Goal: Navigation & Orientation: Find specific page/section

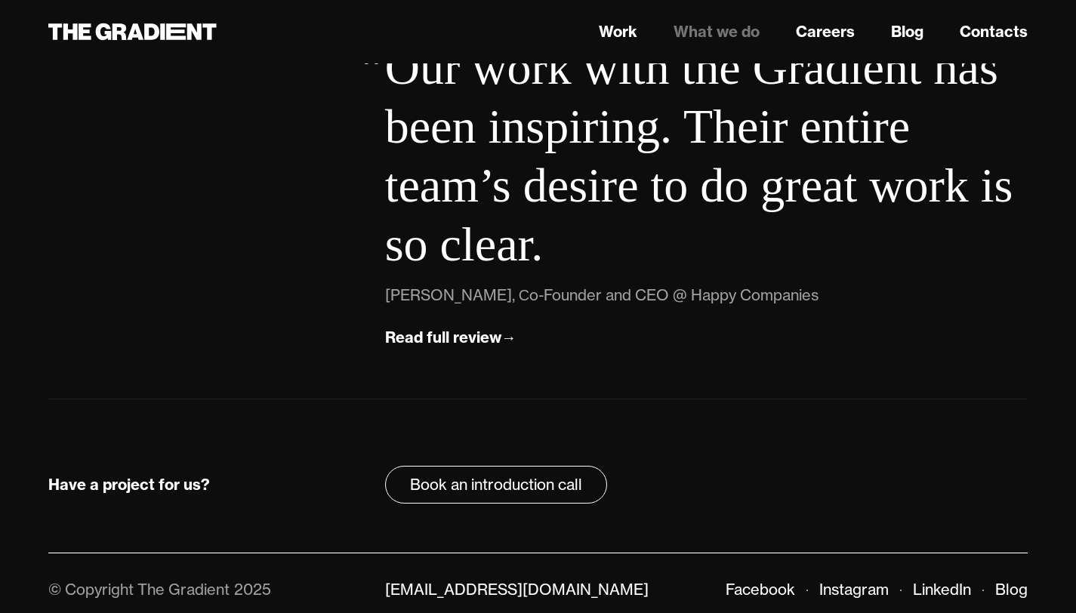
scroll to position [5534, 0]
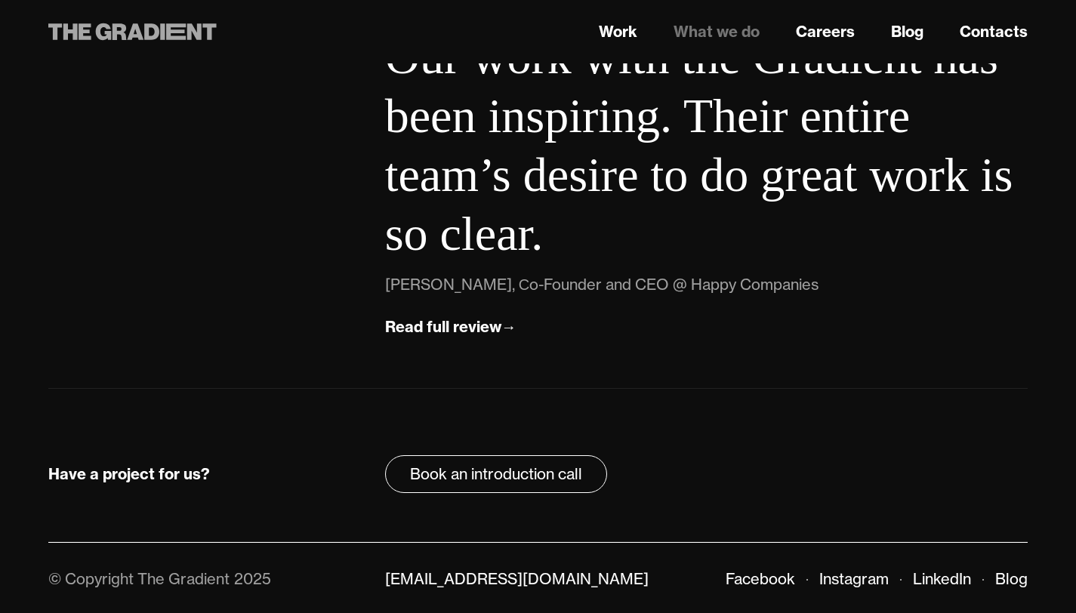
click at [176, 22] on icon at bounding box center [132, 31] width 168 height 27
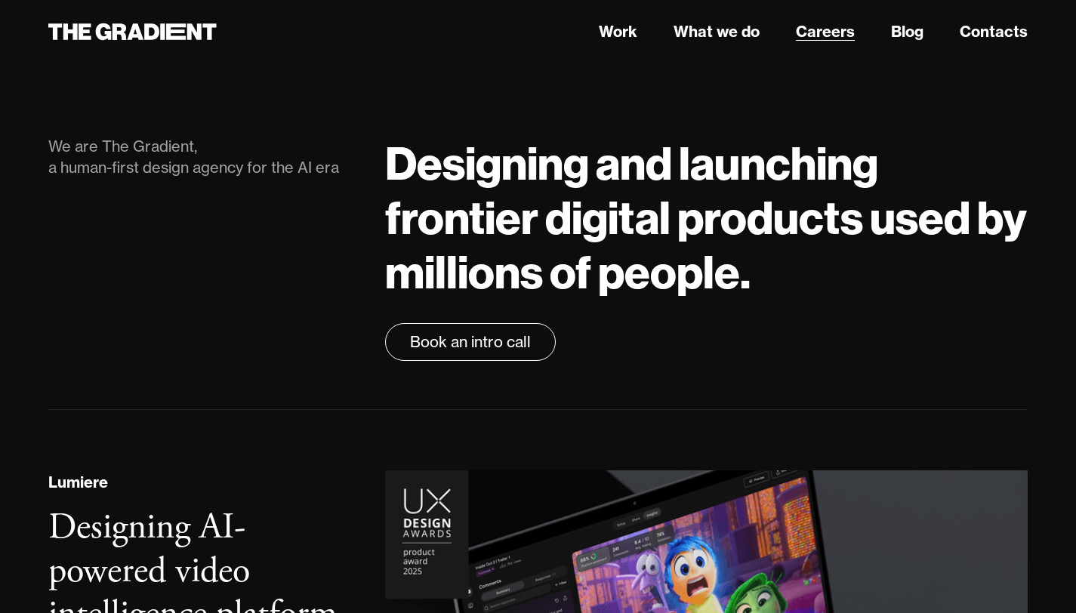
click at [819, 34] on link "Careers" at bounding box center [825, 31] width 59 height 23
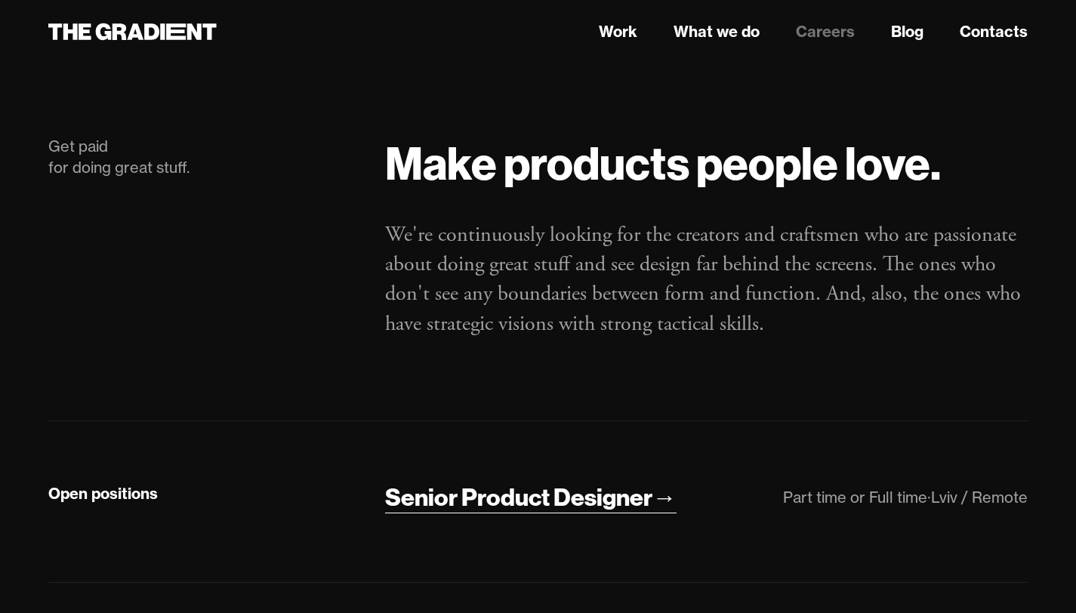
click at [514, 501] on div "Senior Product Designer" at bounding box center [518, 498] width 267 height 32
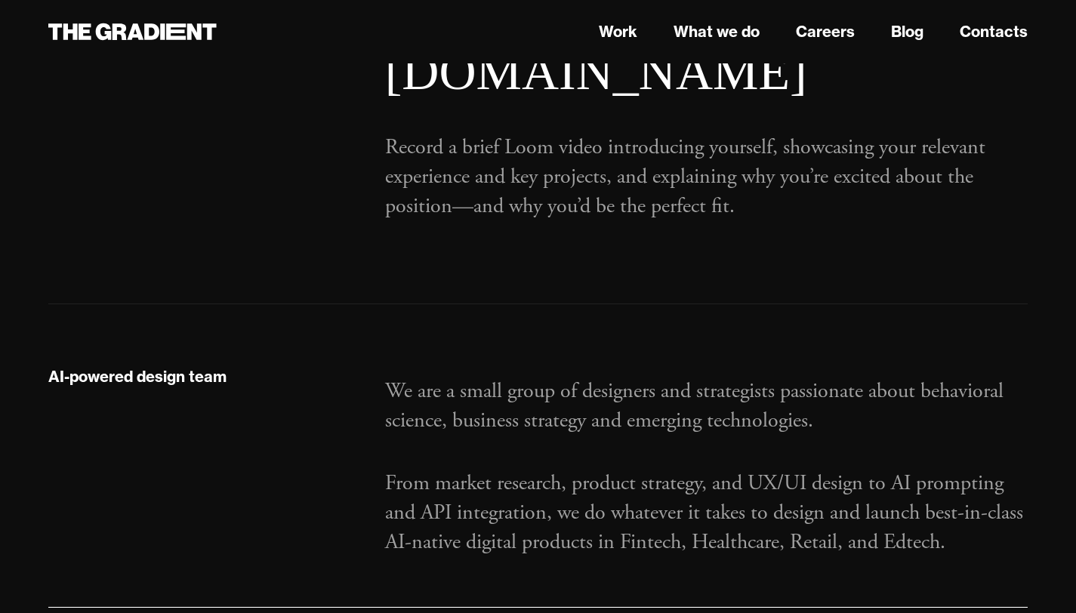
scroll to position [1535, 0]
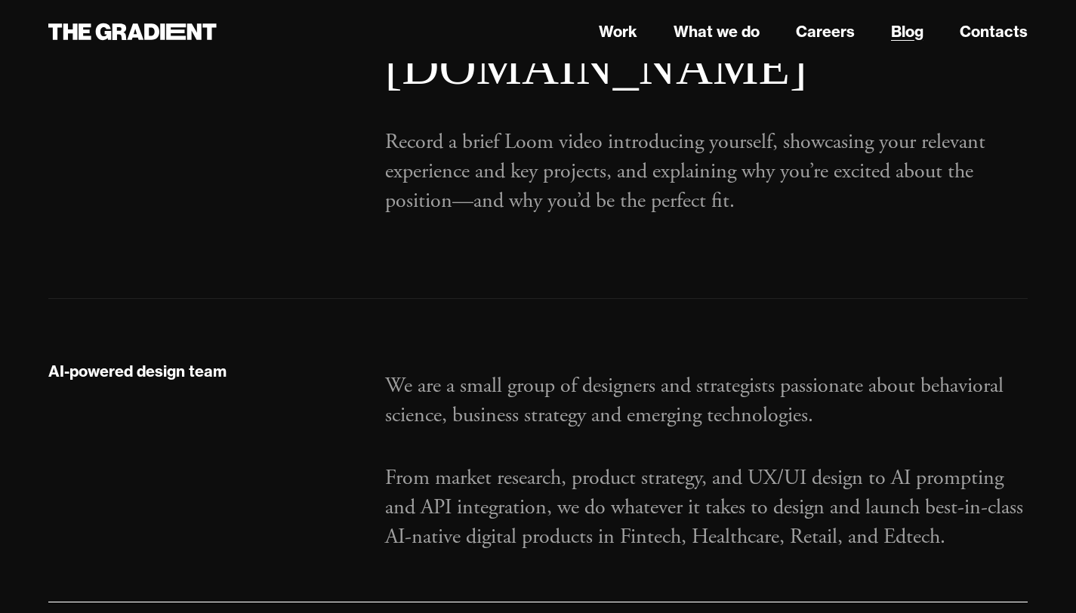
click at [899, 26] on link "Blog" at bounding box center [907, 31] width 32 height 23
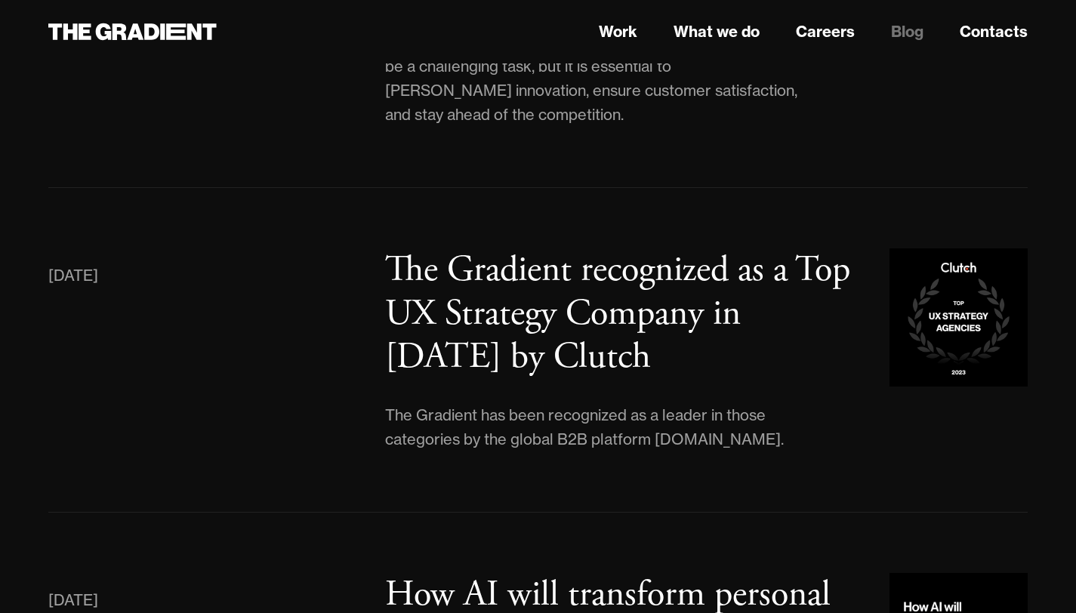
scroll to position [4090, 0]
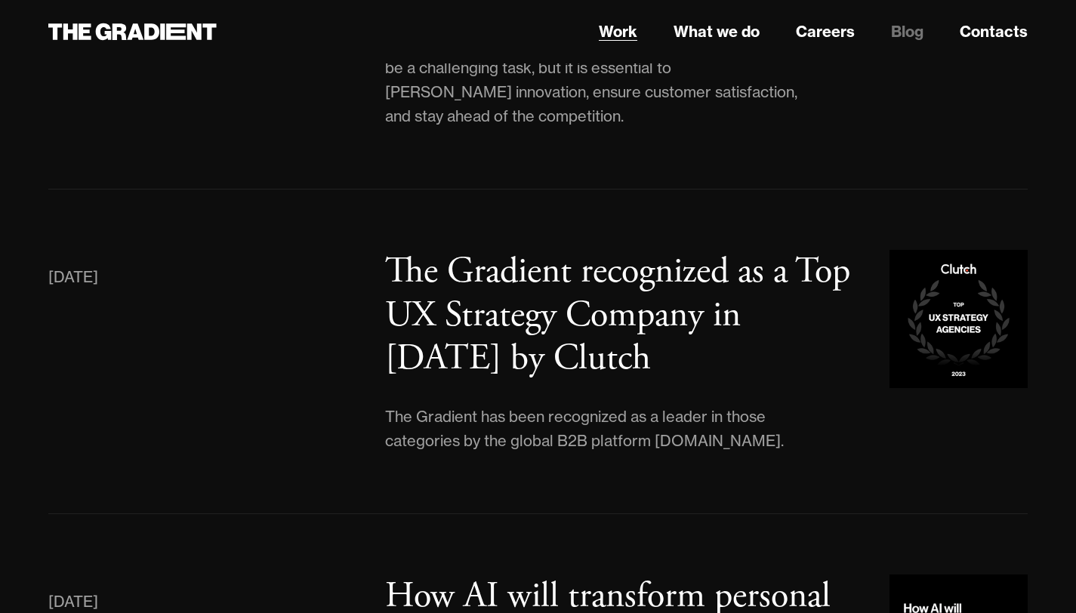
click at [606, 25] on link "Work" at bounding box center [618, 31] width 39 height 23
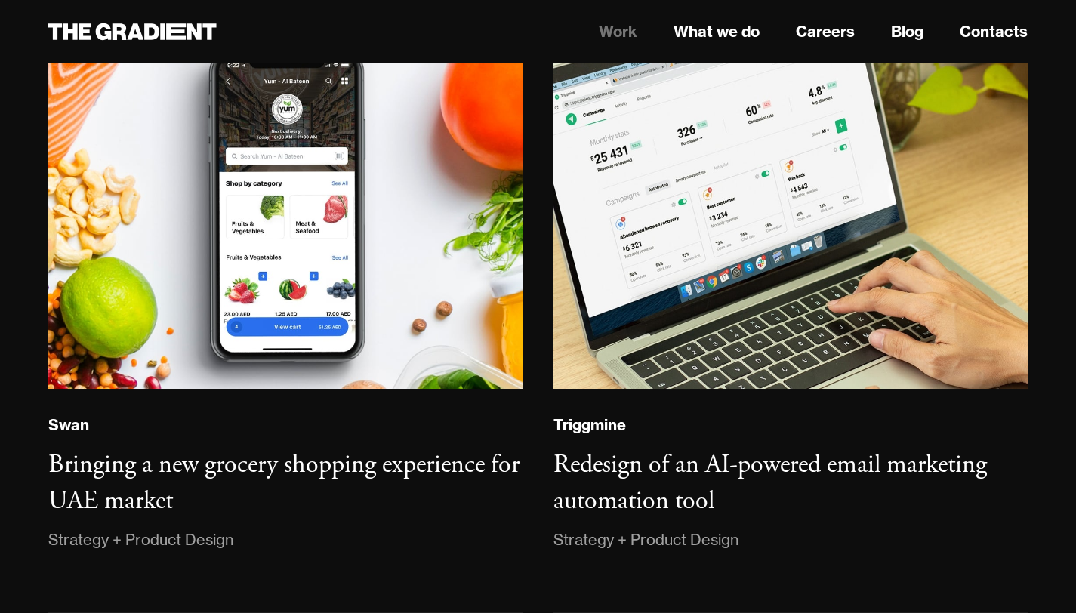
scroll to position [2220, 0]
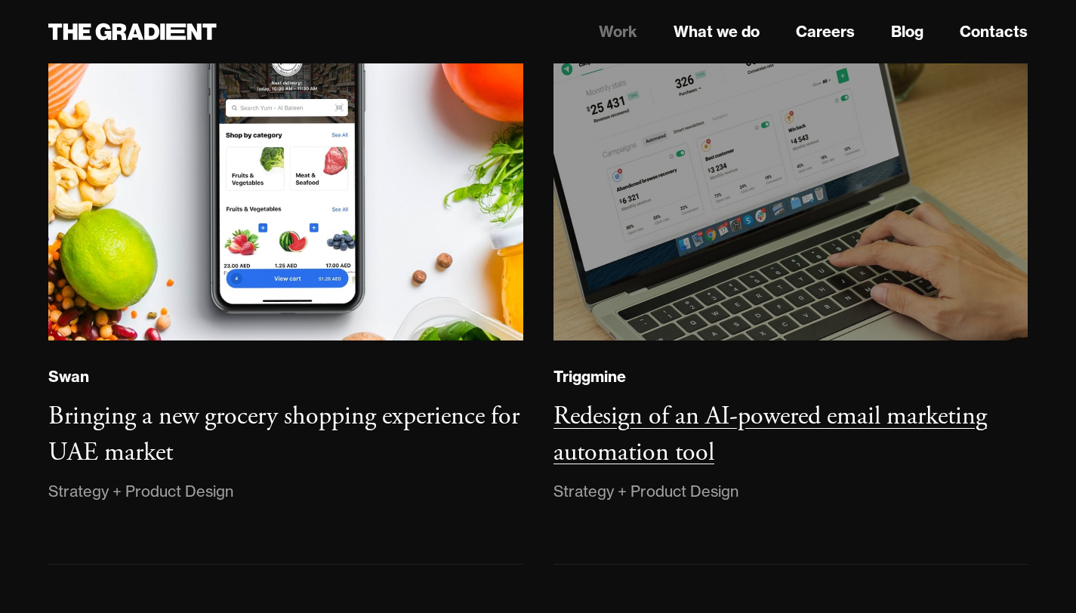
click at [652, 214] on img at bounding box center [790, 158] width 484 height 371
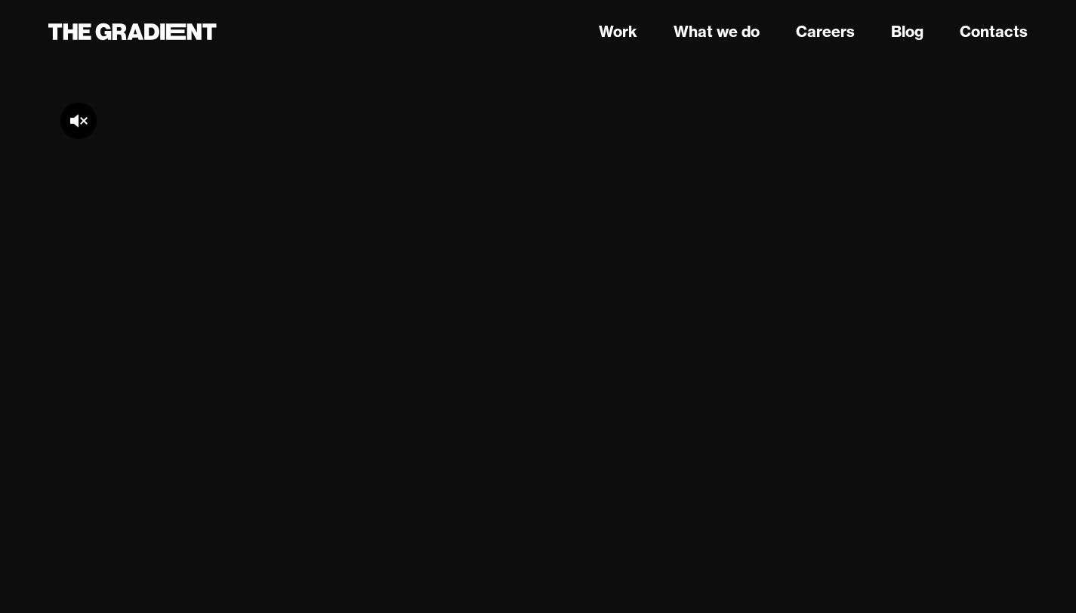
scroll to position [3343, 0]
